Goal: Task Accomplishment & Management: Manage account settings

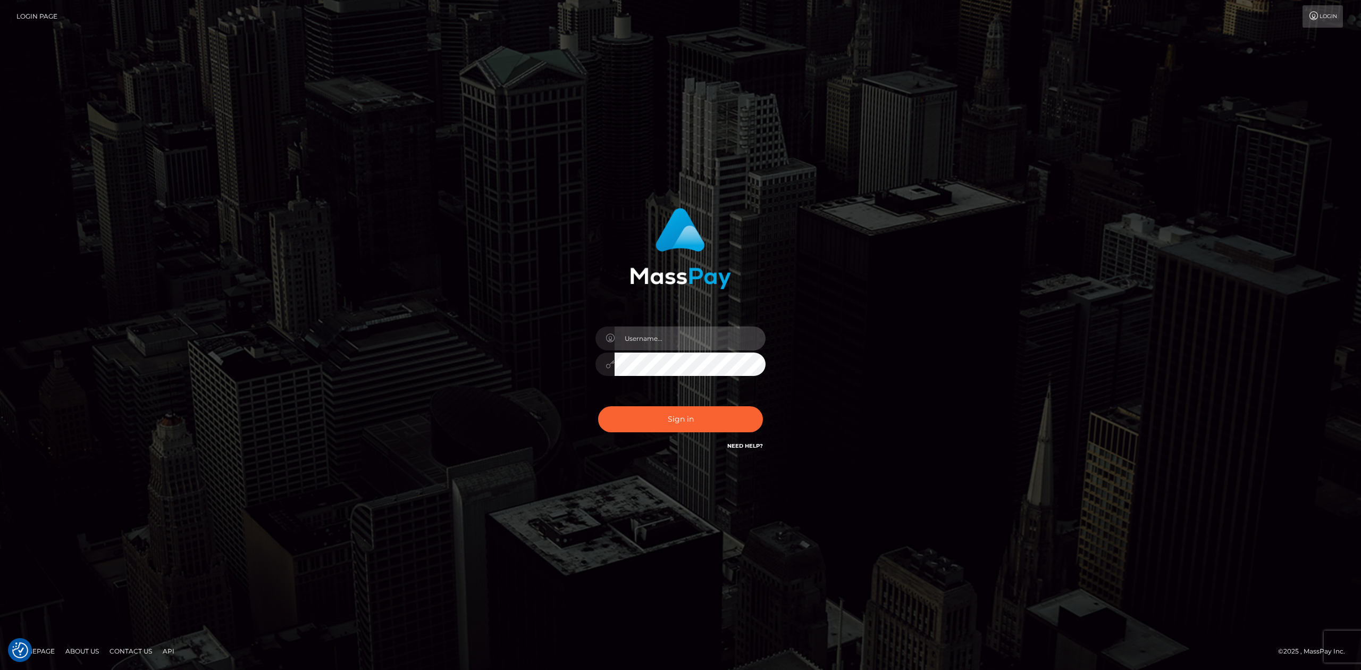
type input "[PERSON_NAME].megabonanza"
click at [673, 387] on div "Sign in Need Help?" at bounding box center [680, 423] width 186 height 47
click at [674, 387] on button "Sign in" at bounding box center [680, 419] width 165 height 26
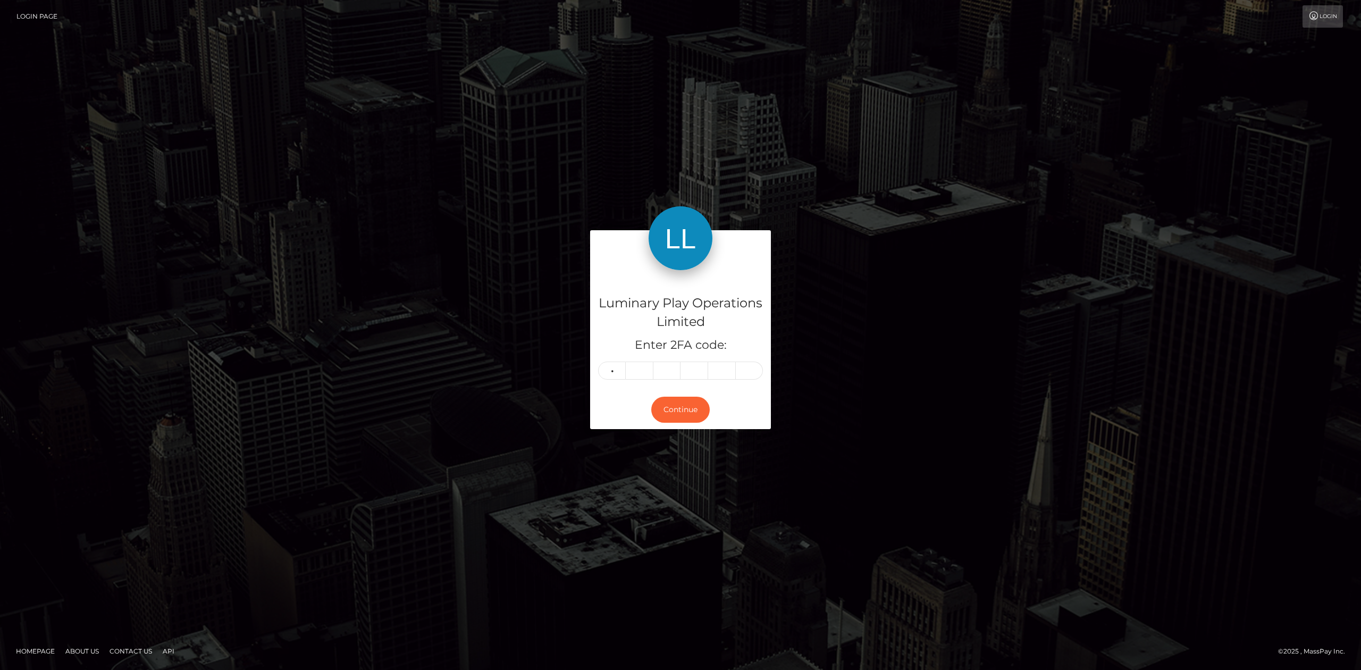
type input "9"
type input "1"
type input "4"
type input "1"
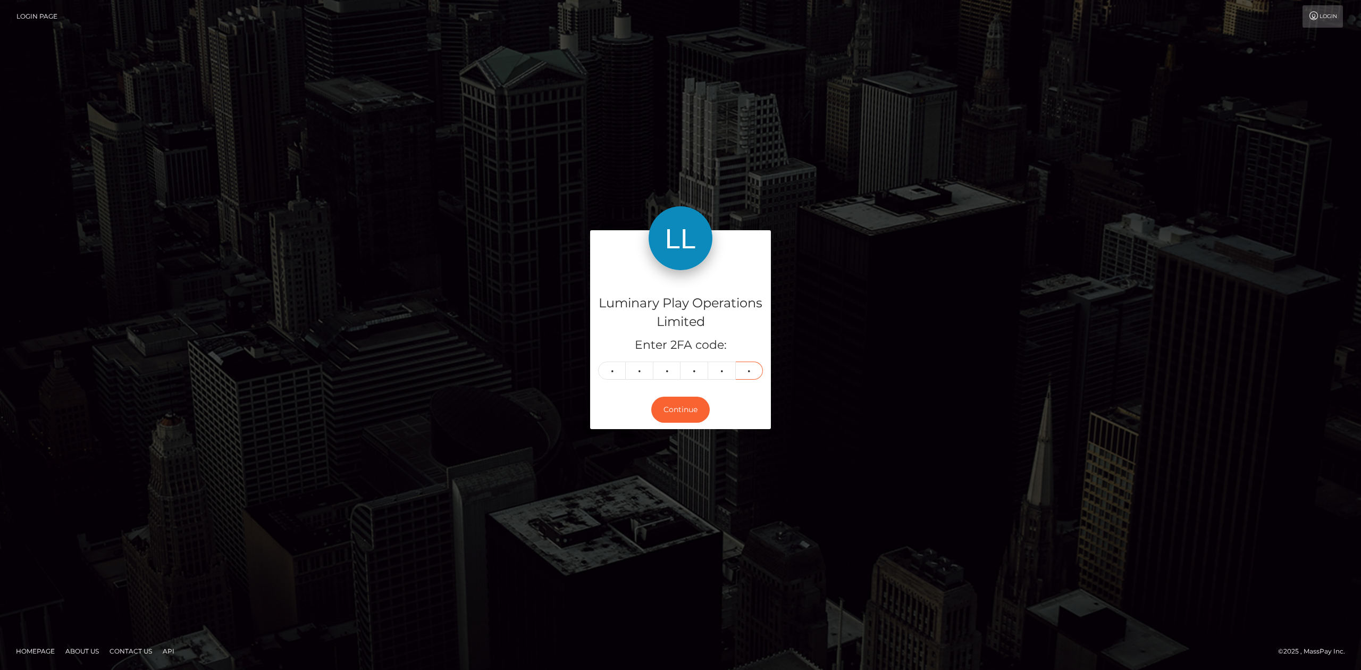
type input "8"
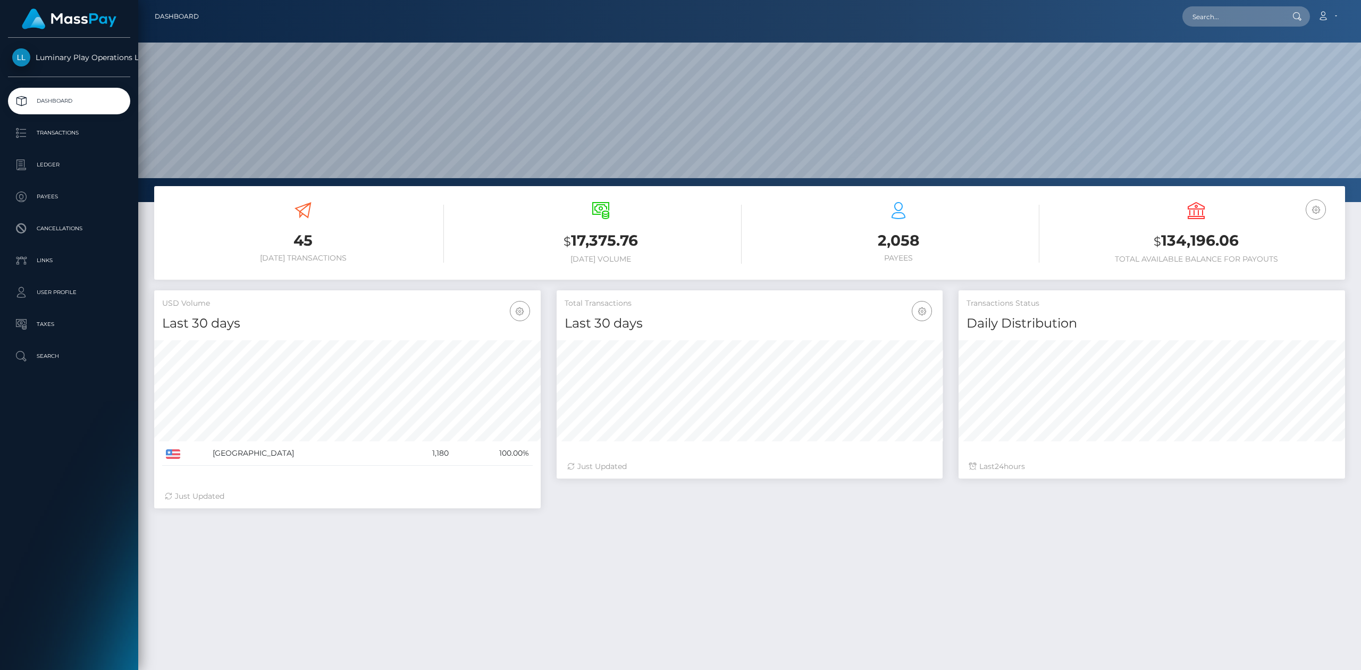
scroll to position [187, 386]
drag, startPoint x: 1147, startPoint y: 257, endPoint x: 1140, endPoint y: 260, distance: 7.9
click at [1140, 260] on div "USD Balance $ 134,196.06 Total Available Balance for Payouts" at bounding box center [1196, 233] width 282 height 62
